Goal: Information Seeking & Learning: Compare options

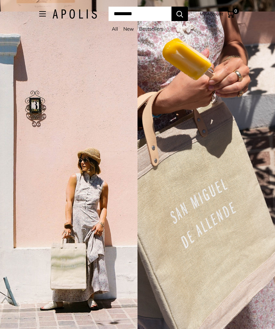
click at [159, 32] on link "Bestsellers" at bounding box center [151, 29] width 24 height 6
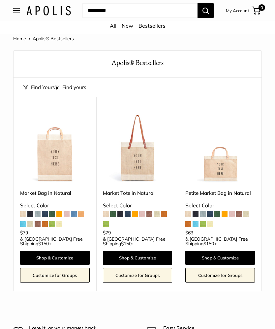
click at [130, 26] on link "New" at bounding box center [128, 25] width 12 height 7
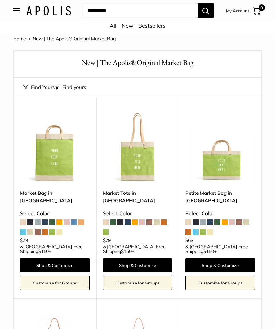
click at [115, 26] on link "All" at bounding box center [113, 25] width 7 height 7
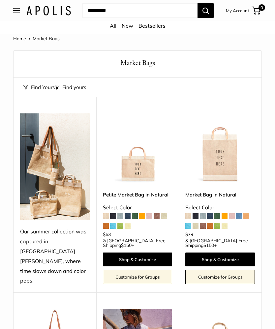
click at [55, 86] on button "Find yours" at bounding box center [70, 87] width 31 height 9
click at [76, 89] on button "Find yours" at bounding box center [70, 87] width 31 height 9
click at [154, 166] on img at bounding box center [138, 148] width 70 height 70
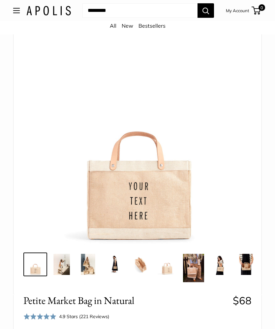
scroll to position [49, 0]
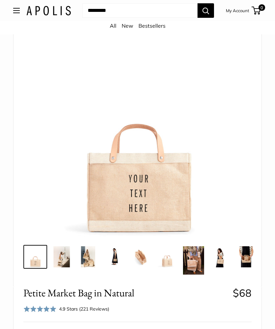
click at [66, 266] on img at bounding box center [61, 256] width 21 height 21
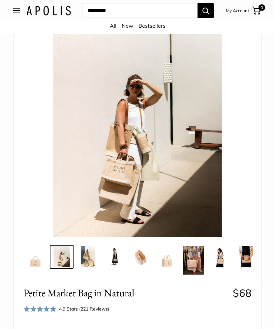
click at [93, 256] on img at bounding box center [87, 256] width 21 height 21
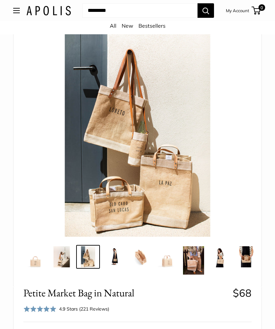
click at [112, 256] on img at bounding box center [114, 256] width 21 height 21
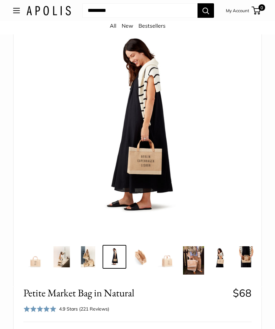
click at [45, 258] on img at bounding box center [35, 256] width 21 height 21
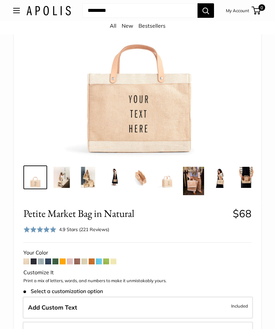
scroll to position [128, 0]
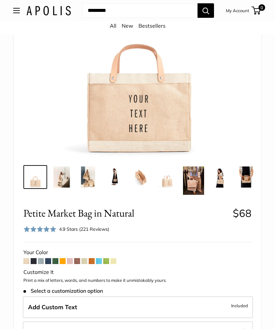
click at [69, 261] on span at bounding box center [70, 261] width 6 height 6
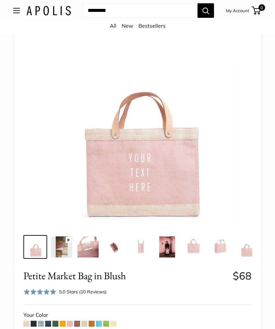
click at [97, 249] on img at bounding box center [87, 246] width 21 height 21
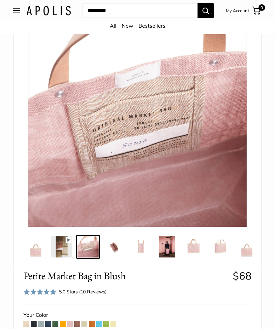
click at [64, 247] on img at bounding box center [61, 246] width 21 height 21
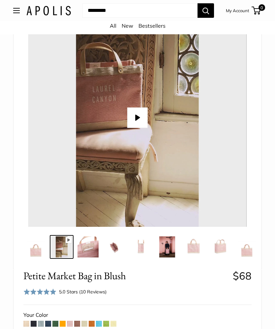
click at [102, 247] on link at bounding box center [114, 247] width 24 height 24
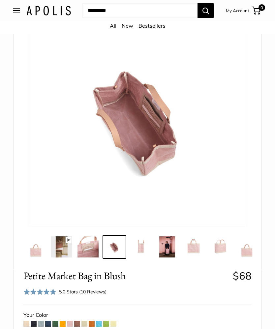
click at [131, 246] on img at bounding box center [140, 246] width 21 height 21
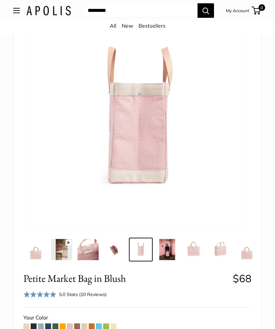
scroll to position [46, 0]
click at [192, 249] on img at bounding box center [193, 249] width 21 height 21
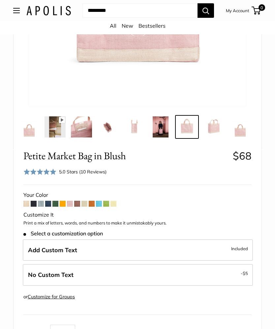
scroll to position [168, 0]
click at [116, 203] on span at bounding box center [113, 204] width 6 height 6
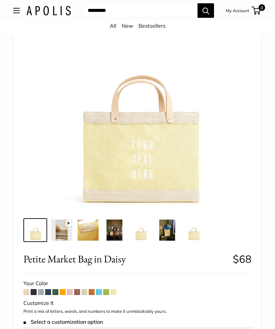
scroll to position [70, 0]
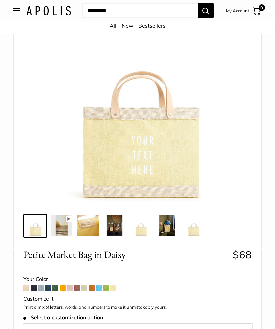
click at [110, 28] on link "All" at bounding box center [113, 25] width 7 height 7
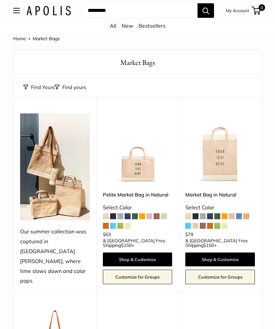
click at [19, 13] on button "Open menu" at bounding box center [16, 10] width 7 height 5
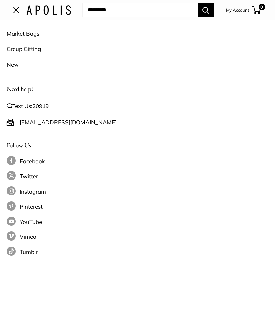
scroll to position [1, 0]
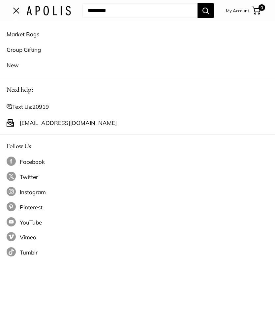
click at [60, 11] on img at bounding box center [48, 11] width 44 height 10
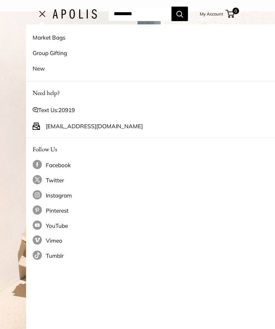
click at [56, 17] on img at bounding box center [74, 14] width 44 height 10
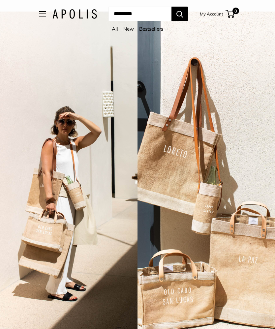
click at [116, 28] on link "All" at bounding box center [115, 29] width 6 height 6
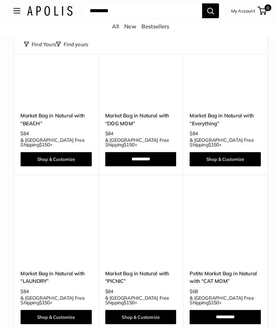
scroll to position [2490, 0]
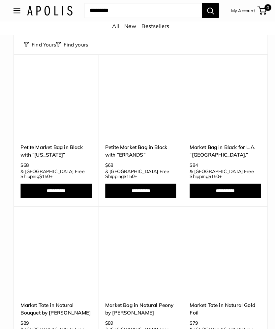
scroll to position [586, 0]
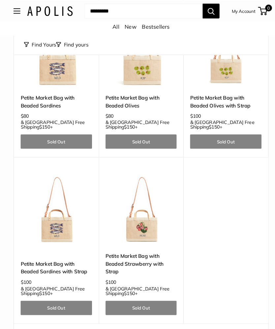
scroll to position [1206, 0]
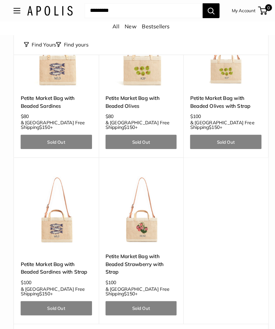
click at [120, 323] on link "1" at bounding box center [120, 328] width 10 height 10
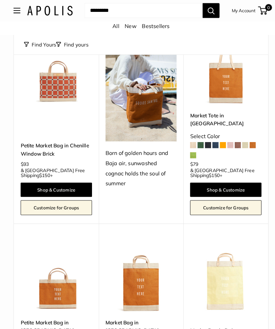
scroll to position [844, 0]
click at [42, 234] on img at bounding box center [55, 269] width 70 height 70
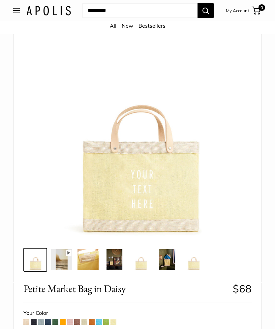
scroll to position [37, 0]
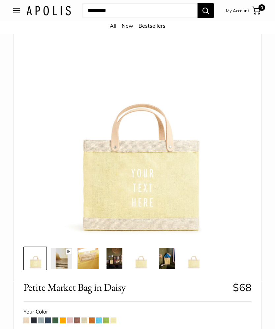
click at [33, 321] on span at bounding box center [34, 320] width 6 height 6
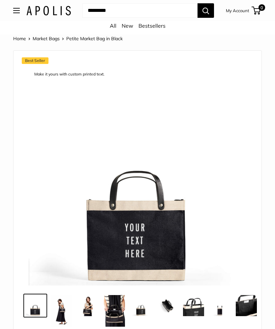
scroll to position [0, 0]
